Goal: Register for event/course

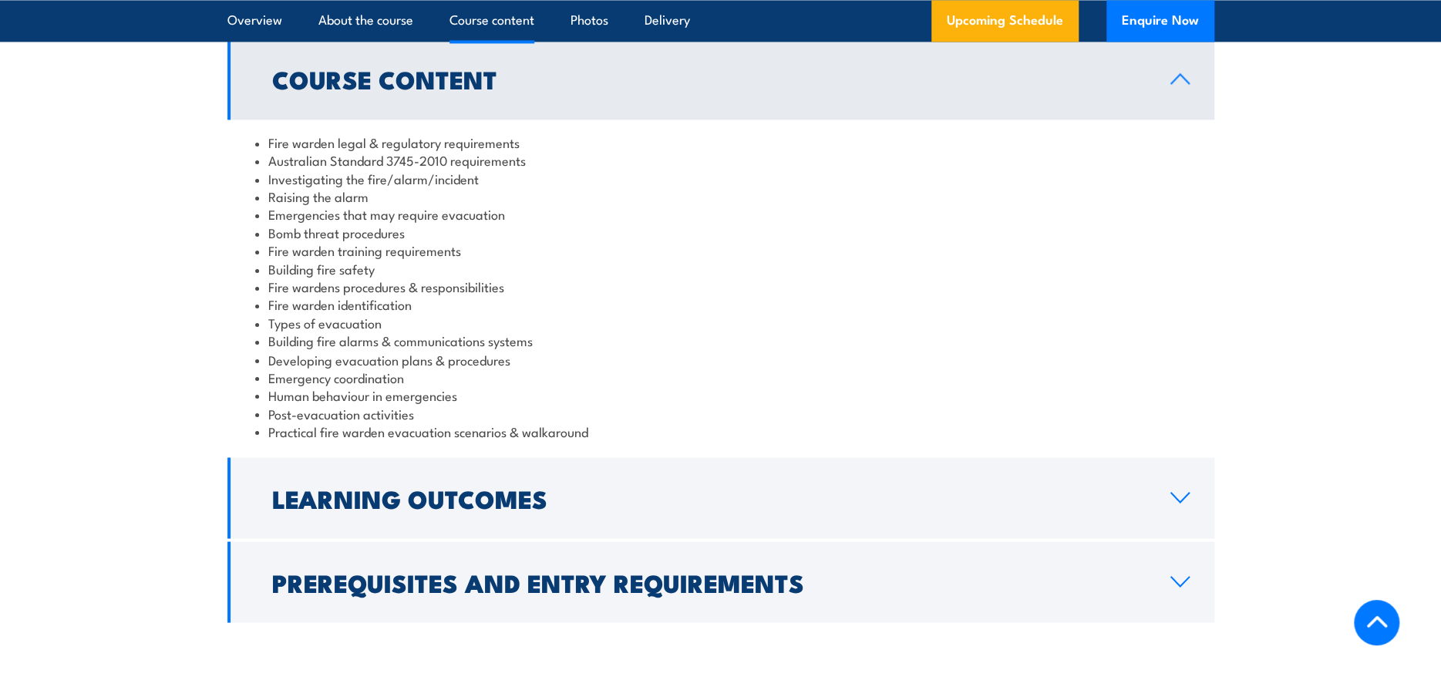
scroll to position [1774, 0]
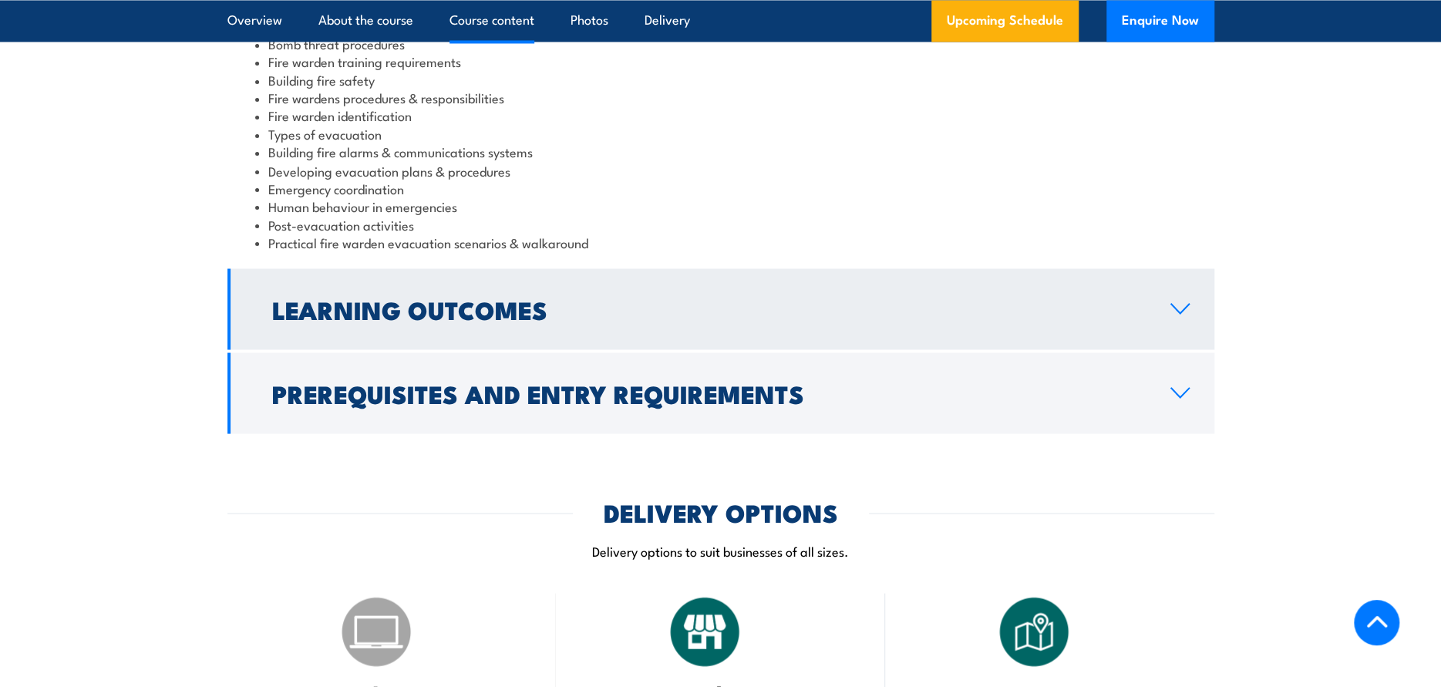
click at [1181, 312] on icon at bounding box center [1180, 308] width 18 height 9
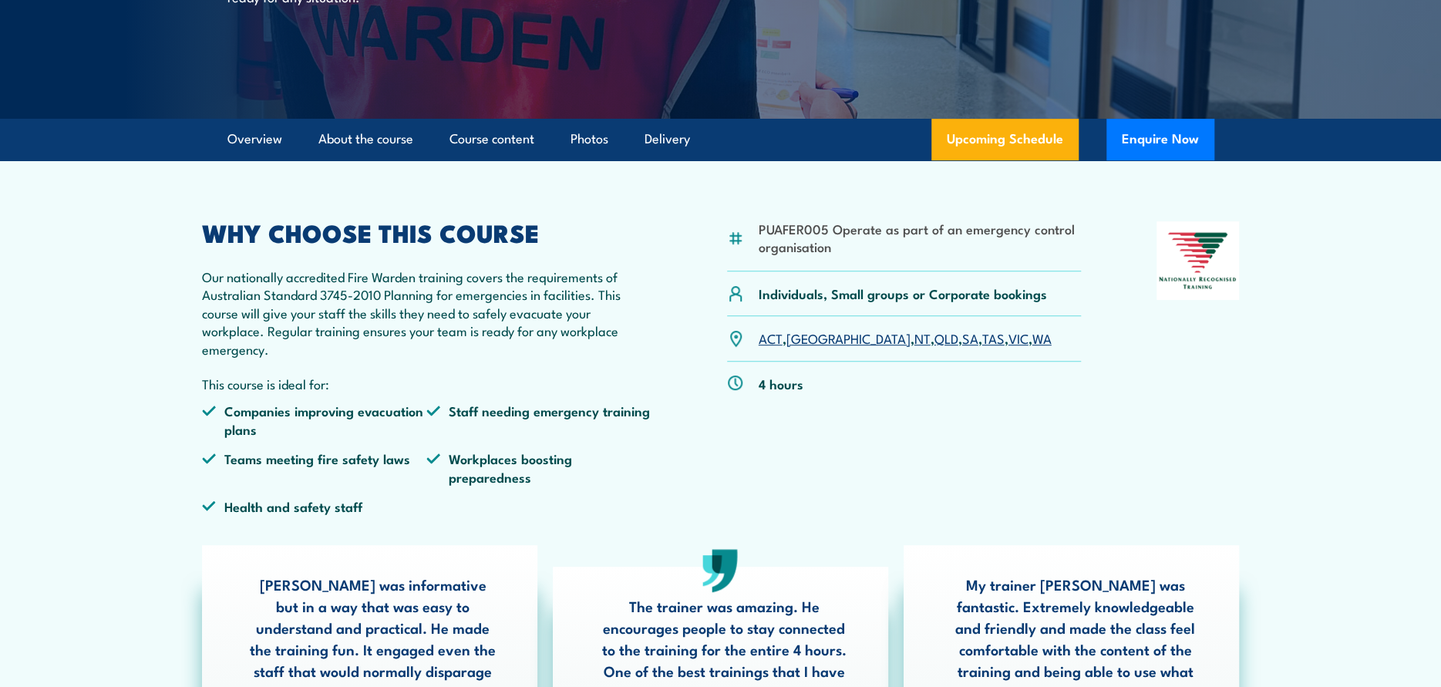
scroll to position [463, 0]
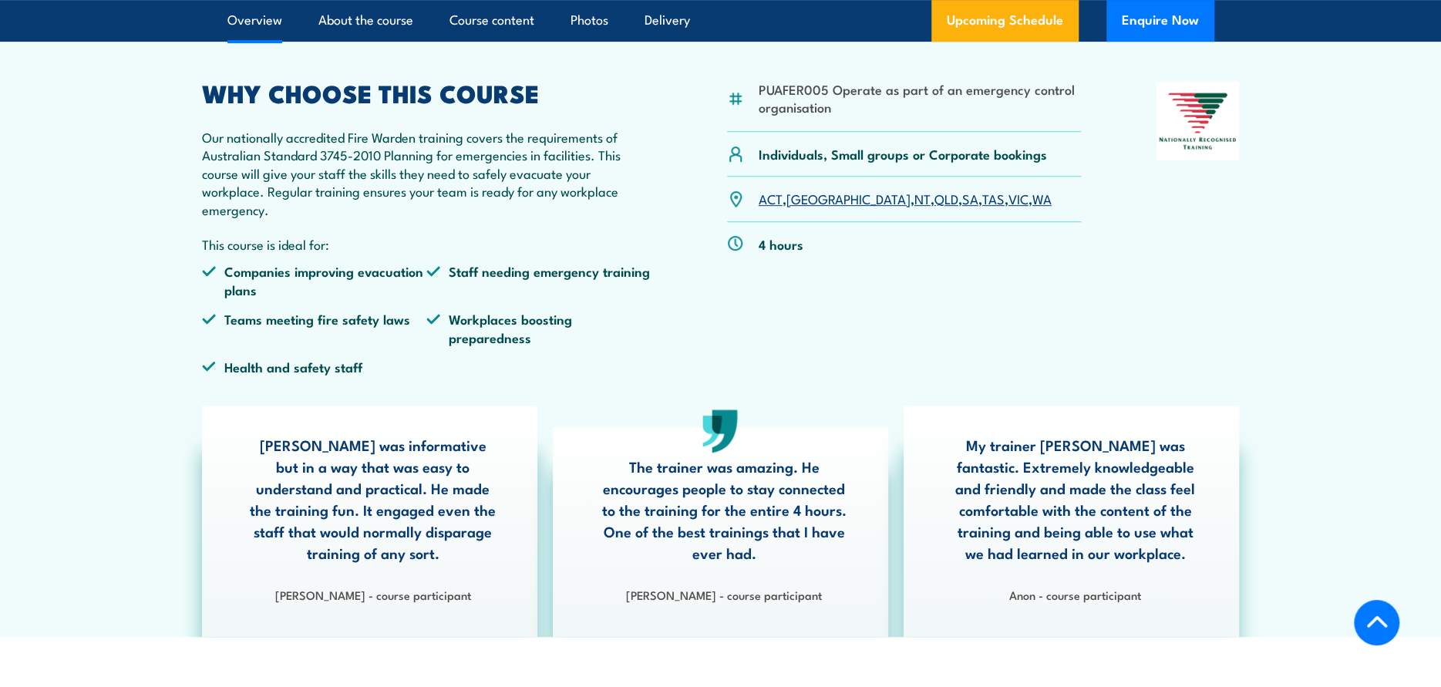
click at [804, 201] on link "[GEOGRAPHIC_DATA]" at bounding box center [849, 198] width 124 height 19
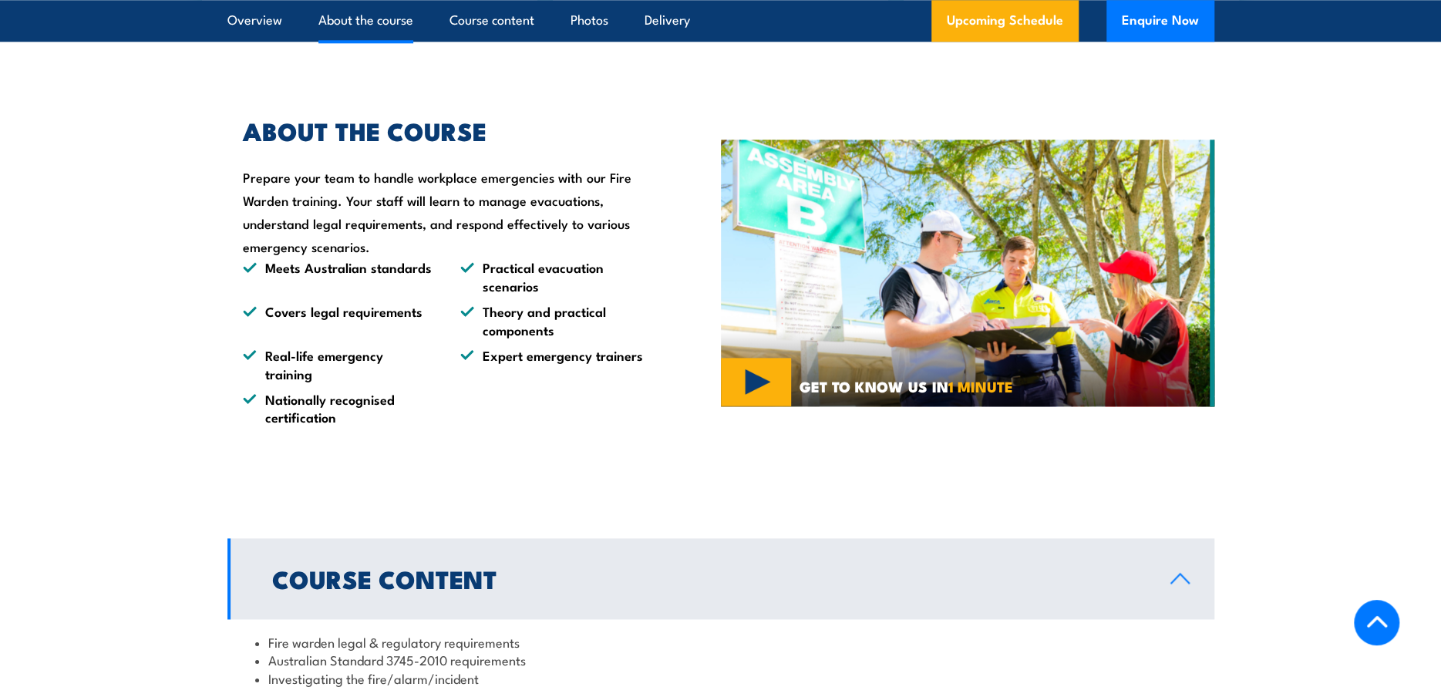
scroll to position [983, 0]
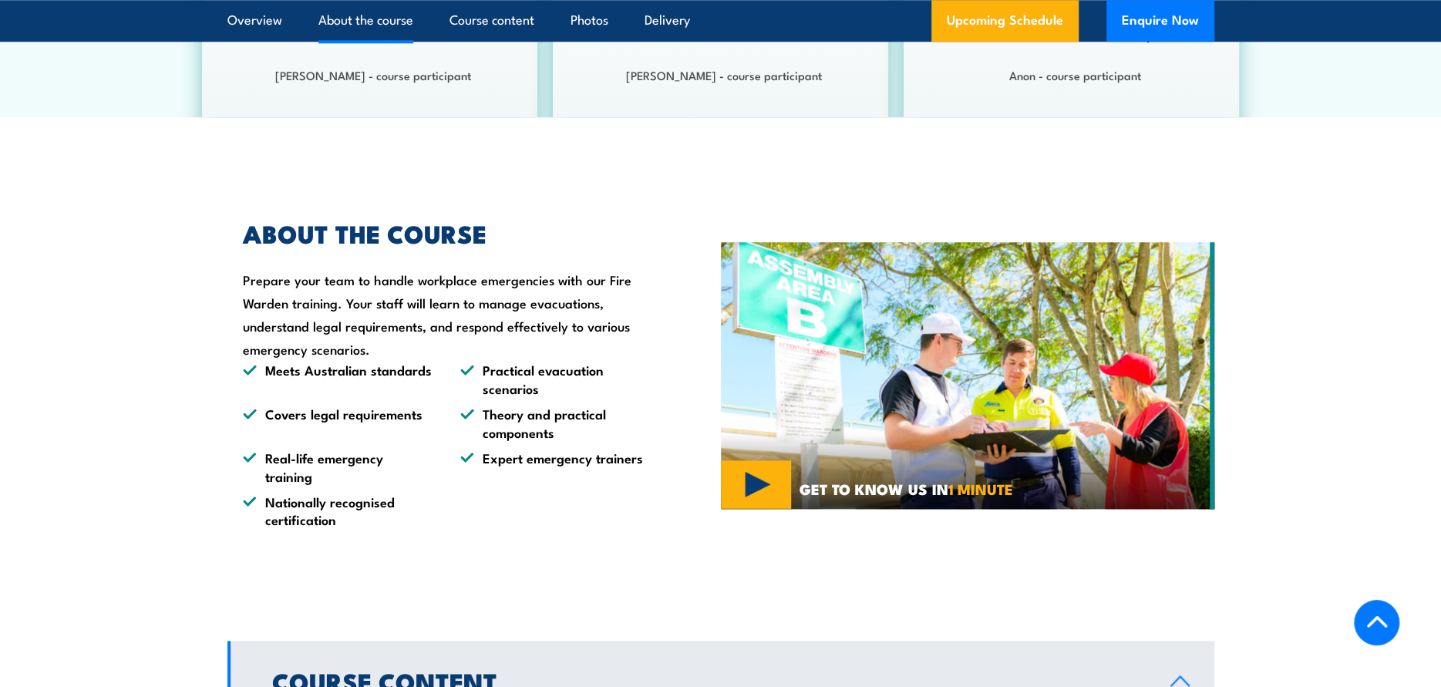
click at [747, 473] on img at bounding box center [968, 375] width 494 height 267
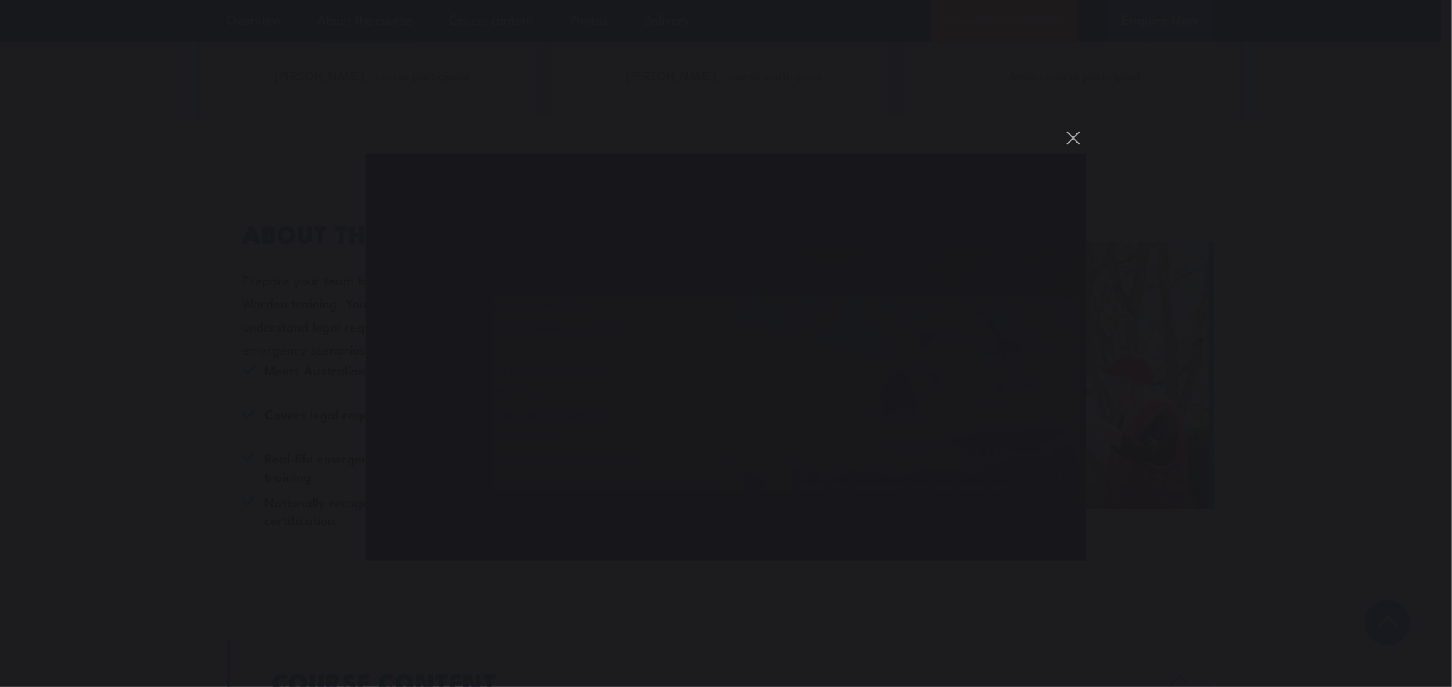
click at [987, 632] on div "You can close this modal content with the ESC key" at bounding box center [726, 343] width 1452 height 687
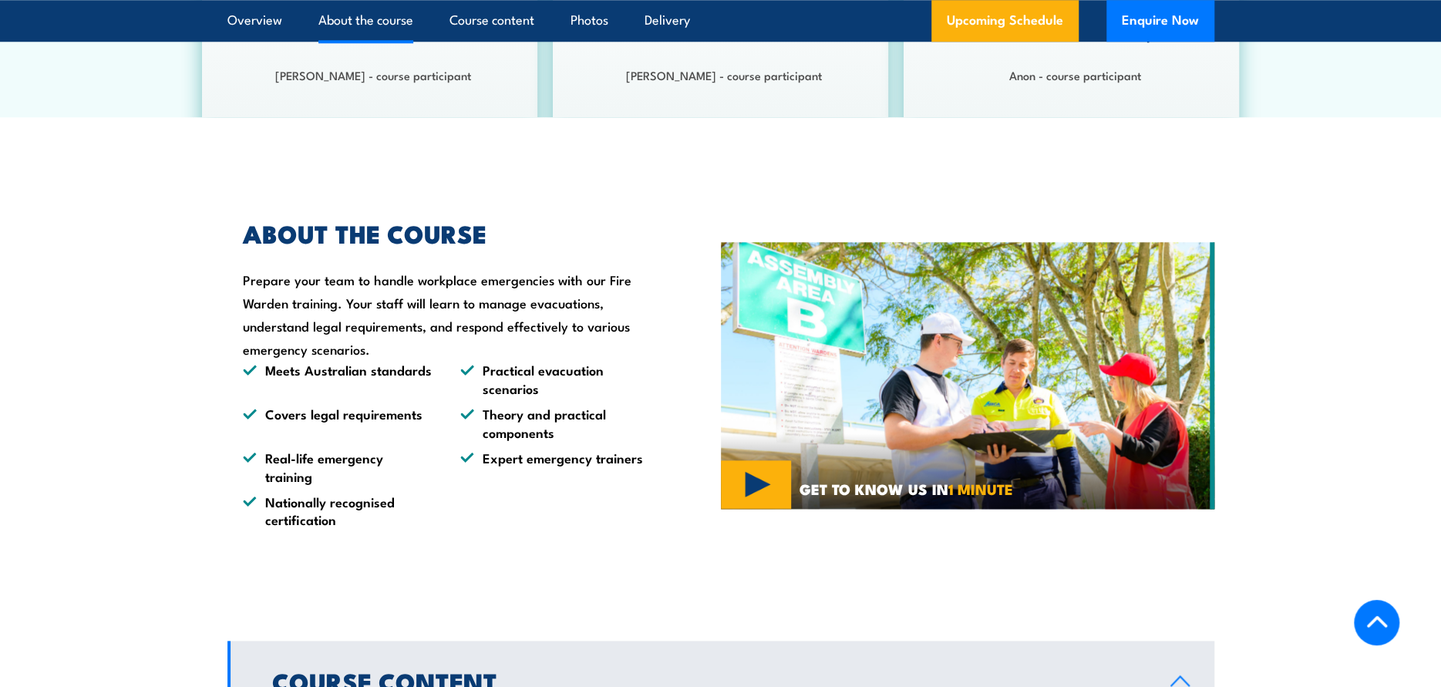
click at [764, 470] on img at bounding box center [968, 375] width 494 height 267
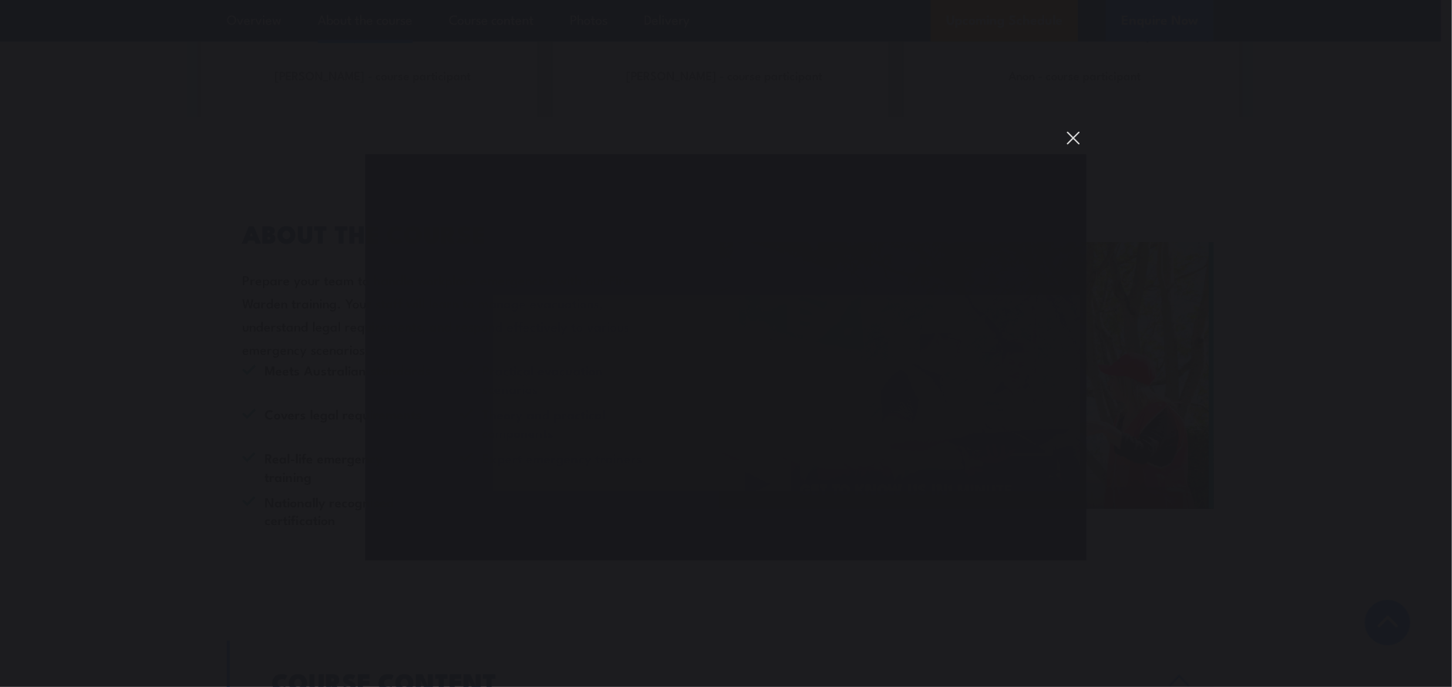
click at [1074, 135] on button "You can close this modal content with the ESC key" at bounding box center [1073, 138] width 26 height 26
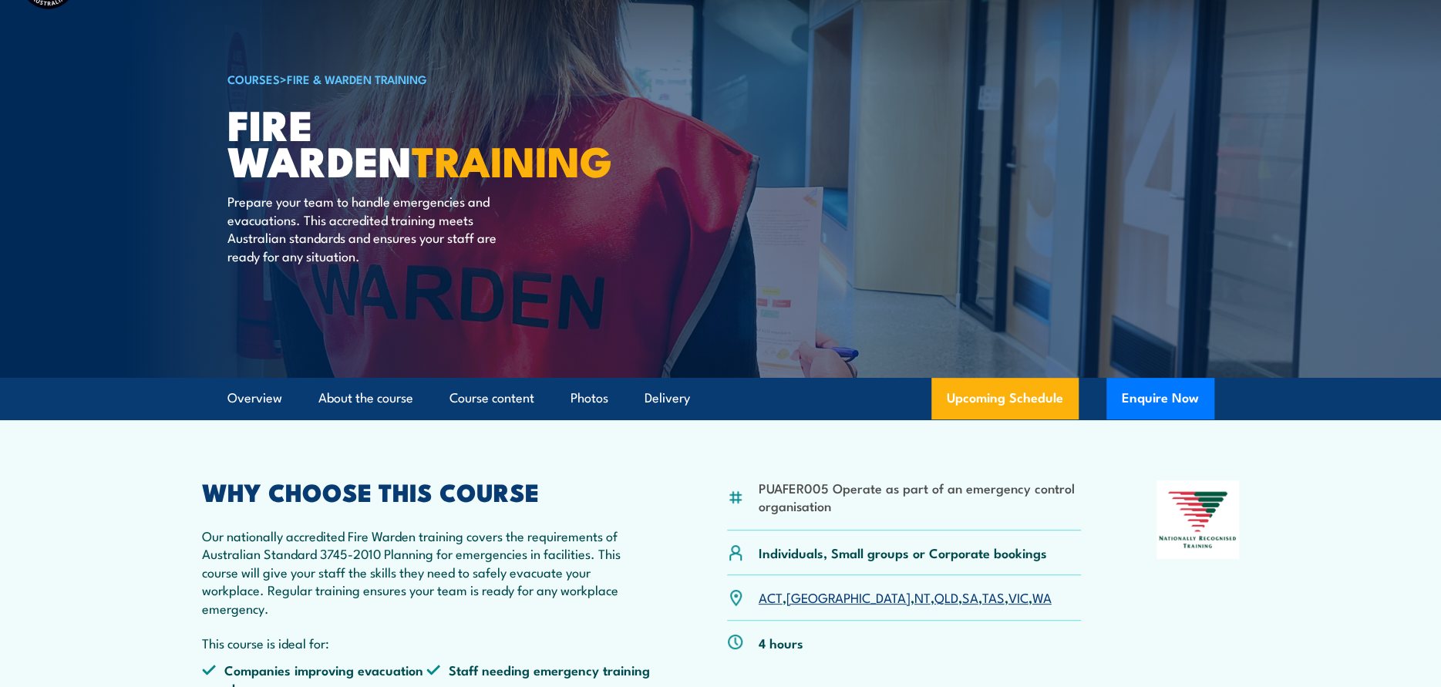
scroll to position [0, 0]
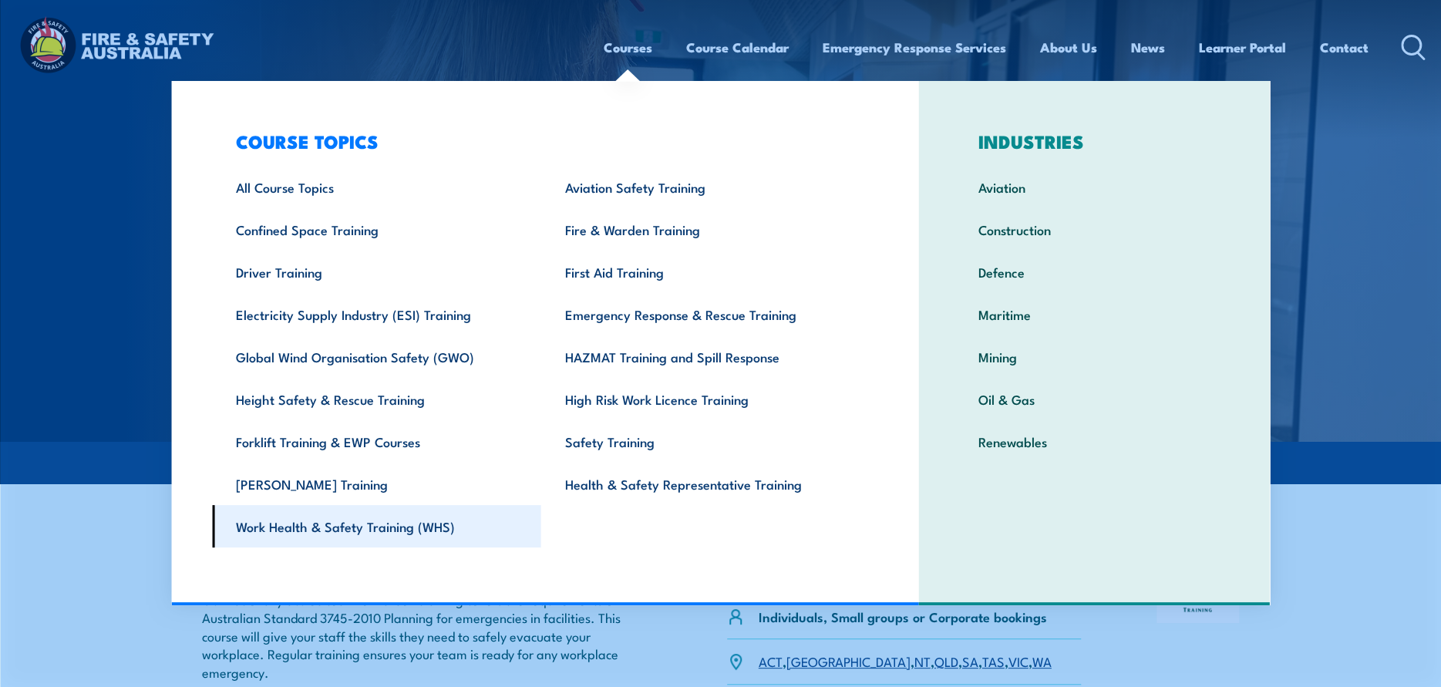
click at [352, 520] on link "Work Health & Safety Training (WHS)" at bounding box center [376, 526] width 329 height 42
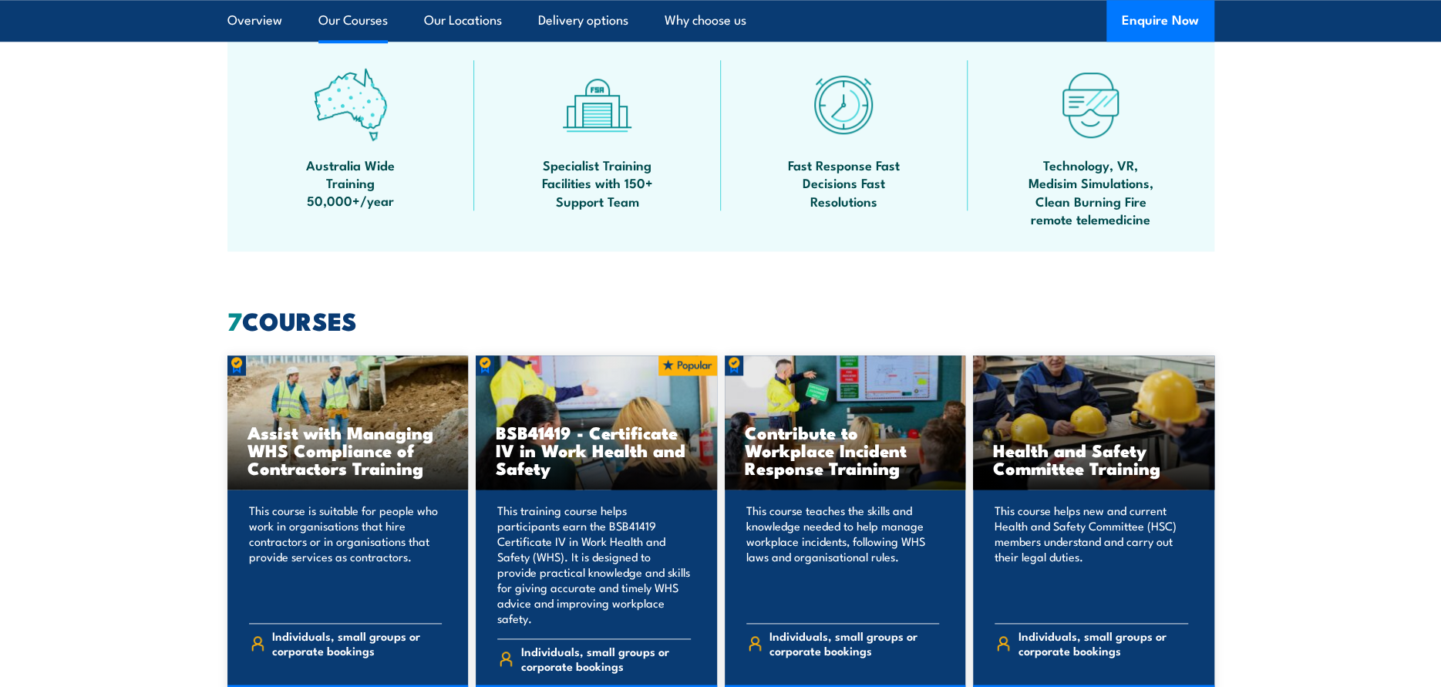
scroll to position [1157, 0]
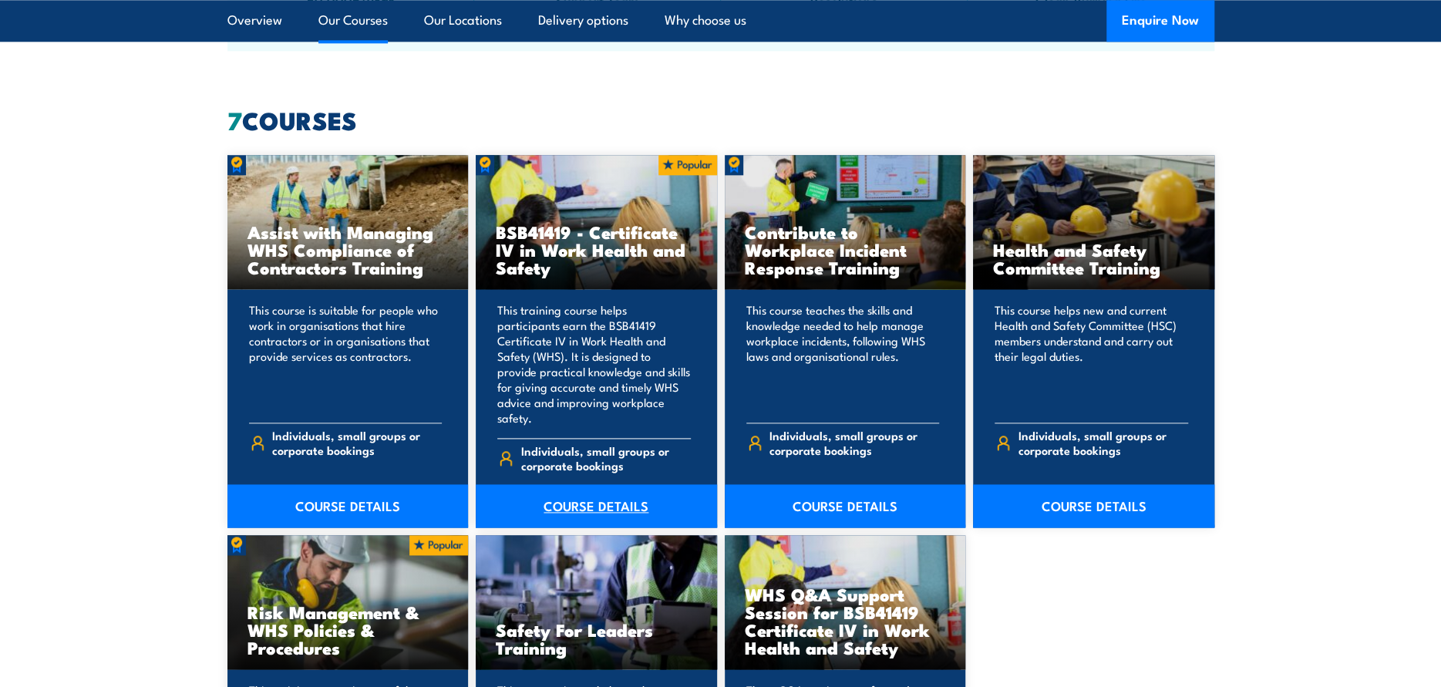
click at [590, 487] on link "COURSE DETAILS" at bounding box center [596, 505] width 241 height 43
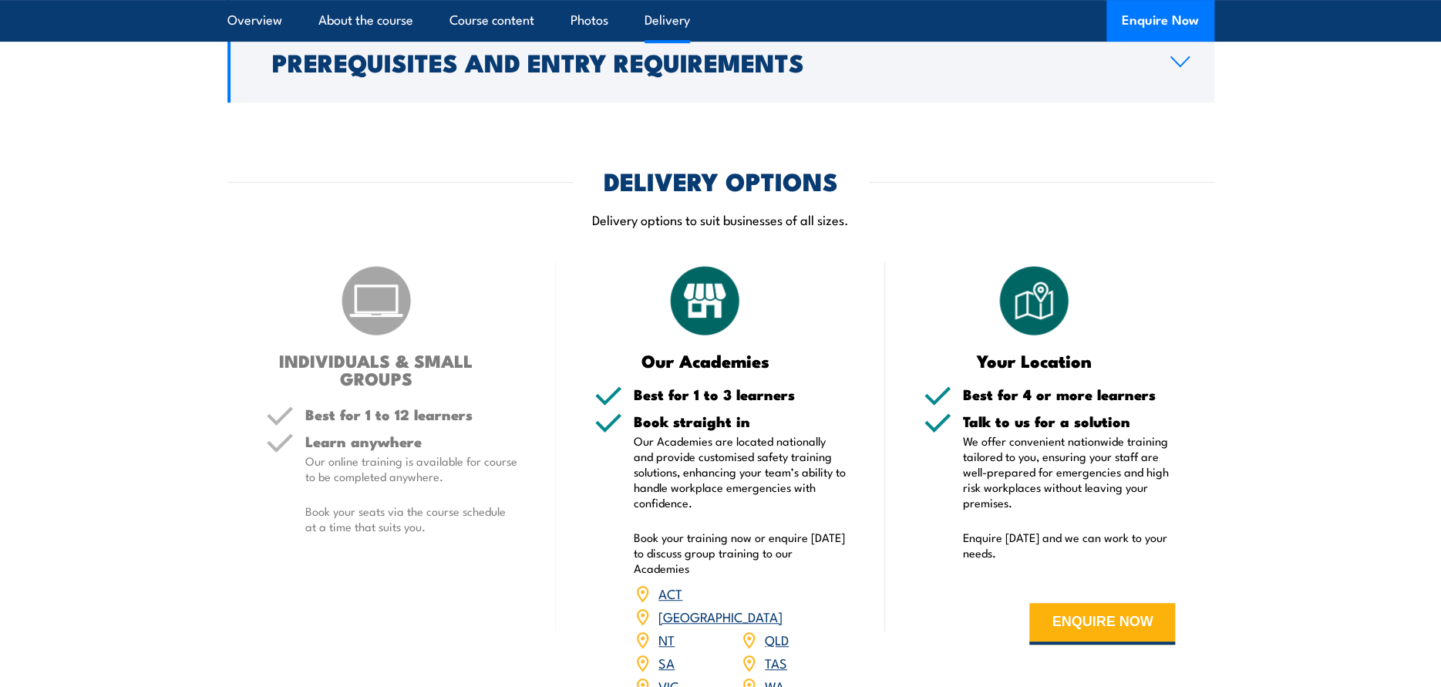
scroll to position [4242, 0]
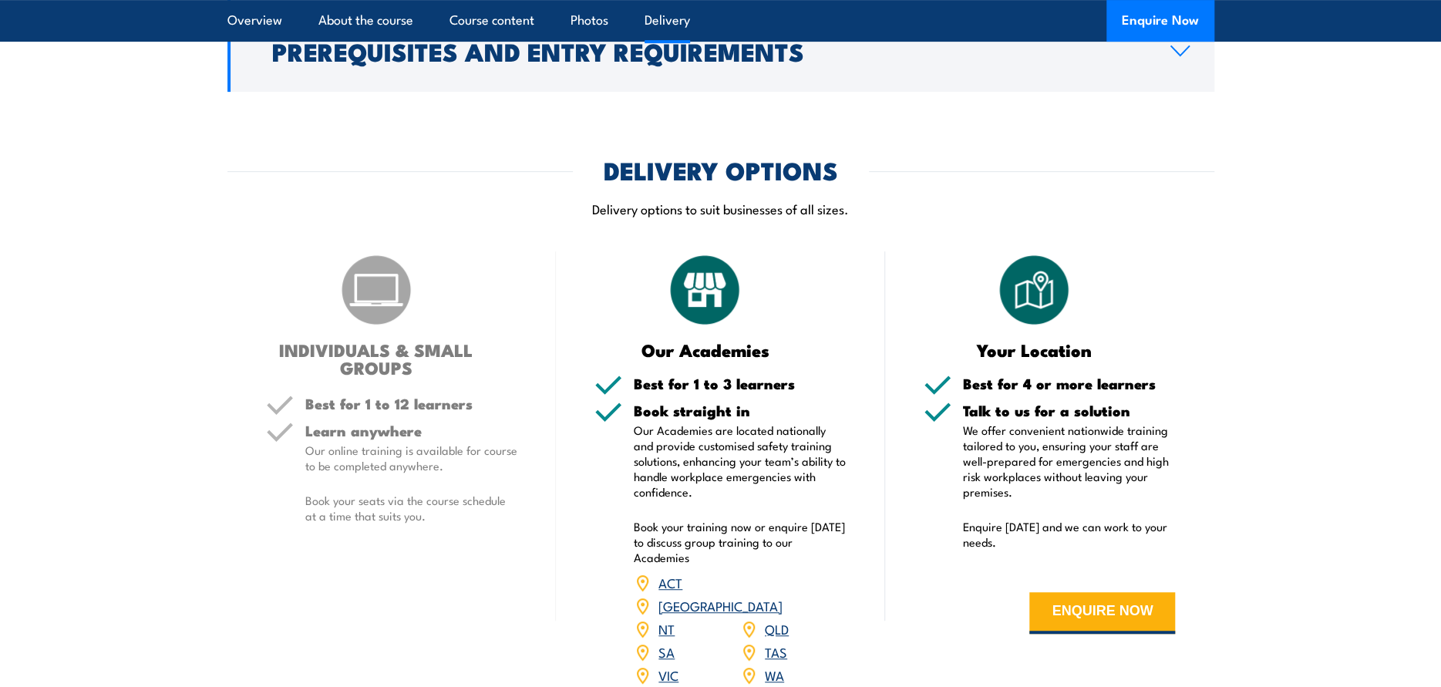
click at [782, 596] on link "[GEOGRAPHIC_DATA]" at bounding box center [721, 605] width 124 height 19
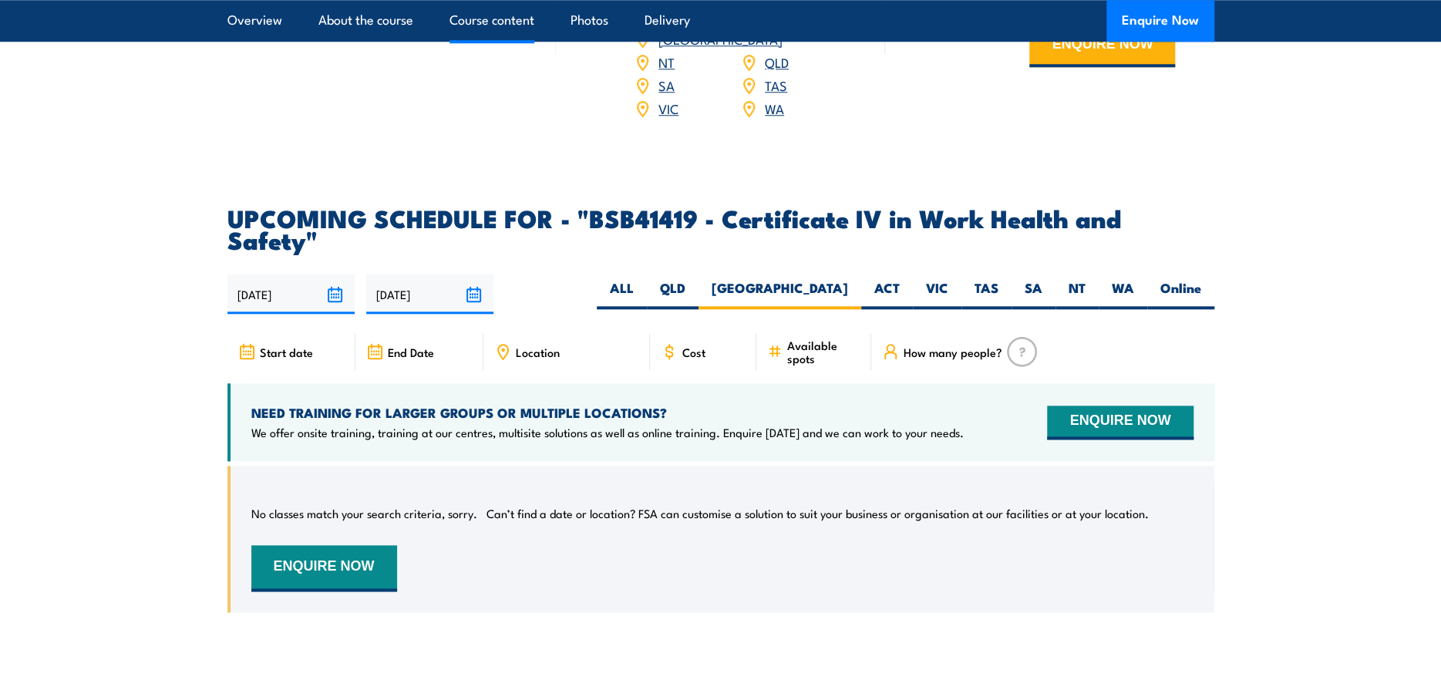
scroll to position [4955, 0]
